Goal: Task Accomplishment & Management: Use online tool/utility

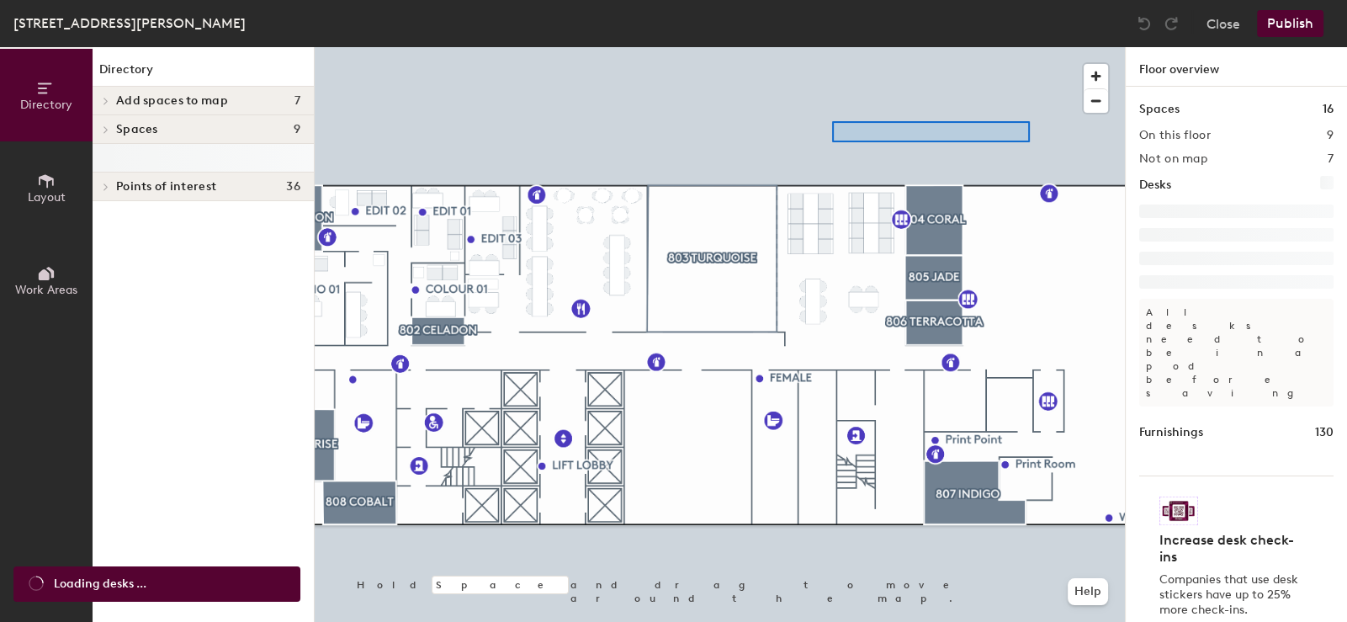
click at [819, 47] on div at bounding box center [720, 47] width 810 height 0
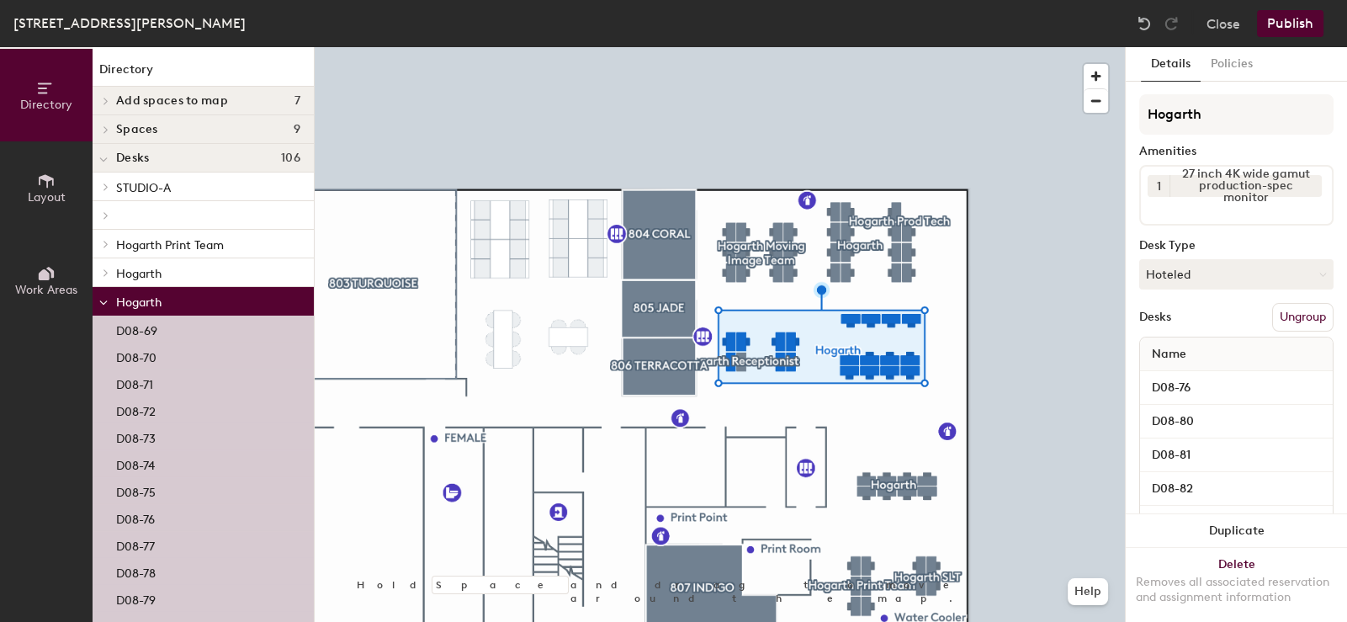
click at [104, 302] on icon at bounding box center [103, 303] width 8 height 7
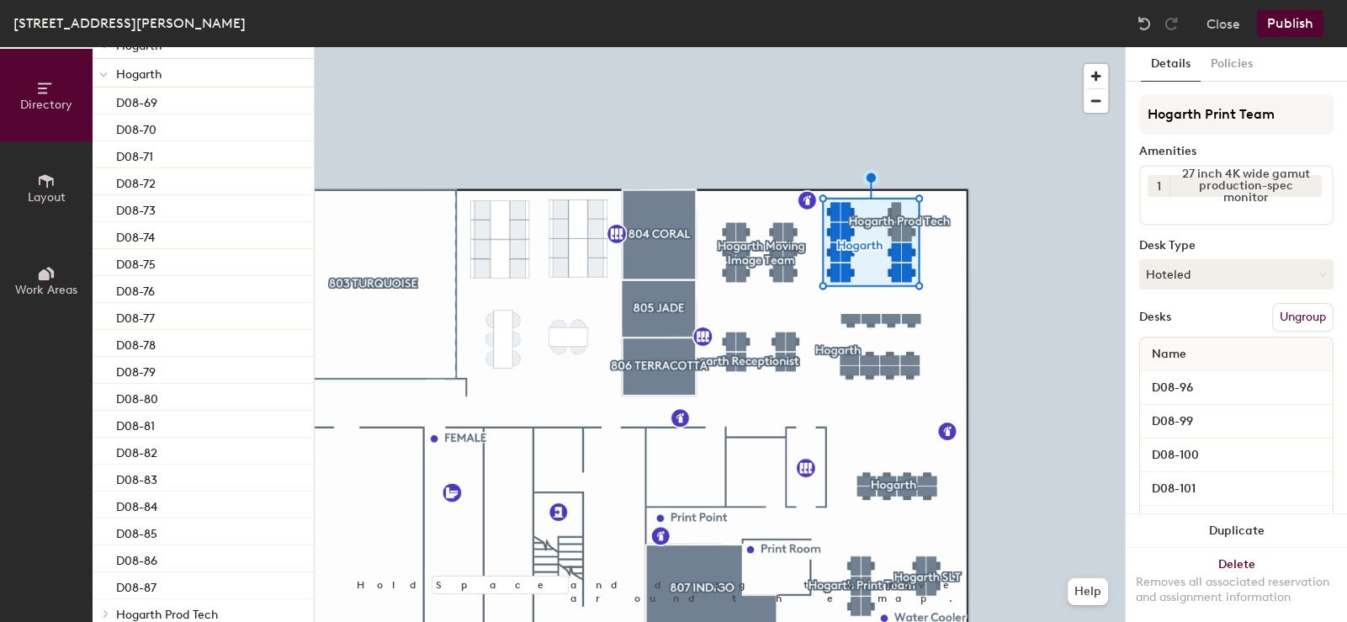
scroll to position [551, 0]
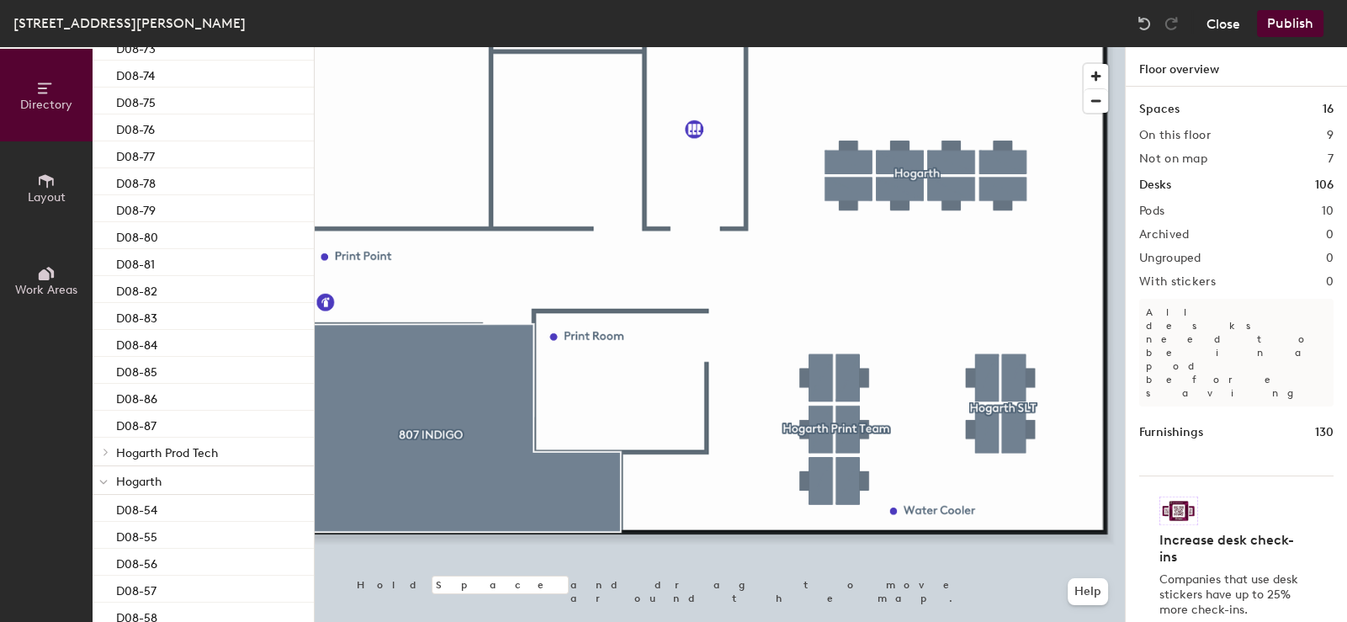
click at [1215, 27] on button "Close" at bounding box center [1224, 23] width 34 height 27
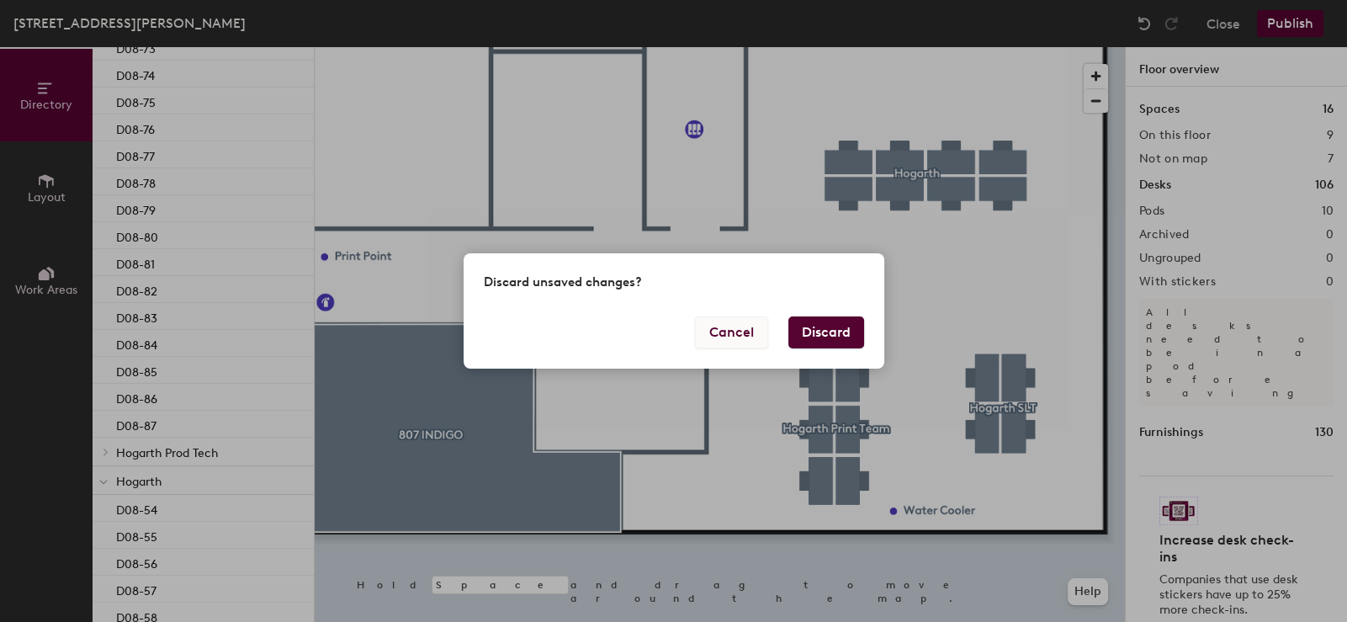
click at [735, 326] on button "Cancel" at bounding box center [731, 332] width 73 height 32
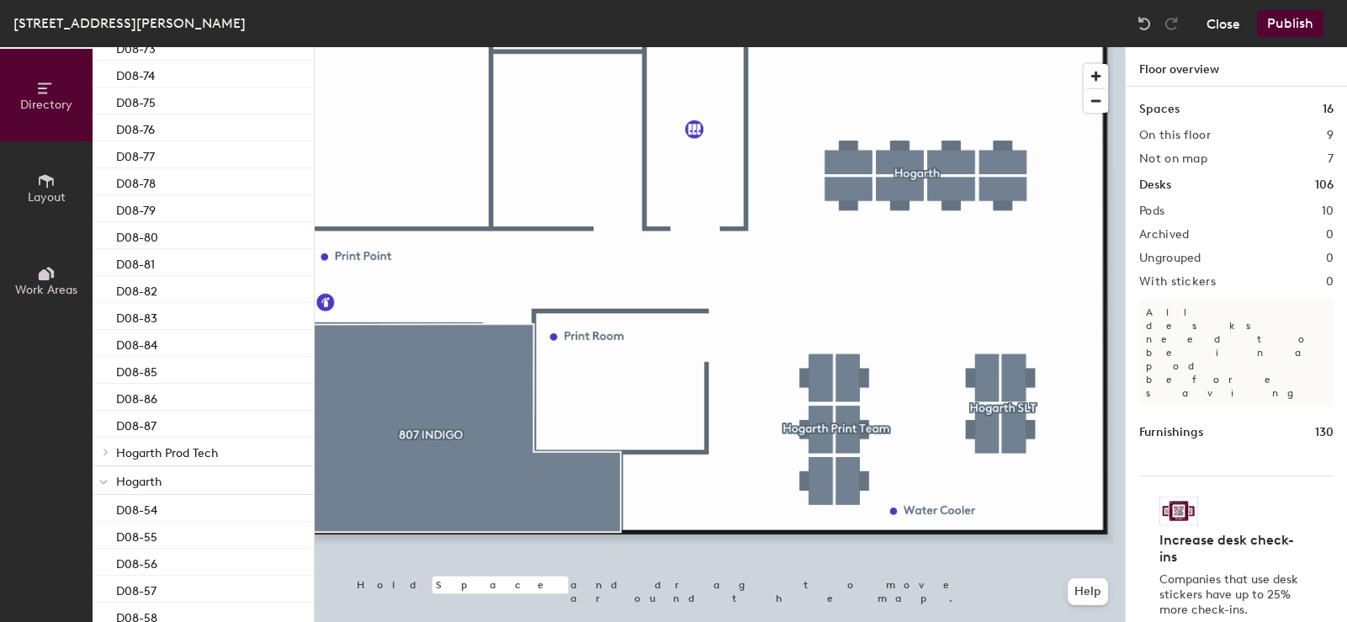
click at [1227, 21] on button "Close" at bounding box center [1224, 23] width 34 height 27
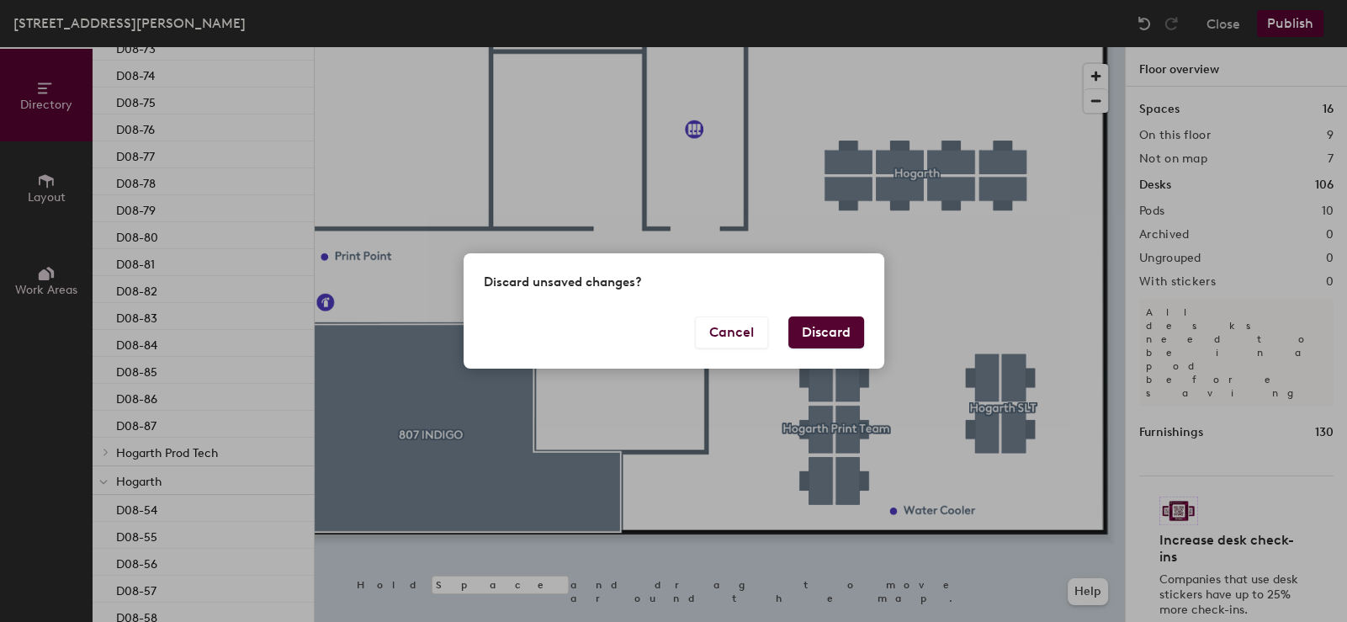
click at [812, 332] on button "Discard" at bounding box center [826, 332] width 76 height 32
